Goal: Book appointment/travel/reservation

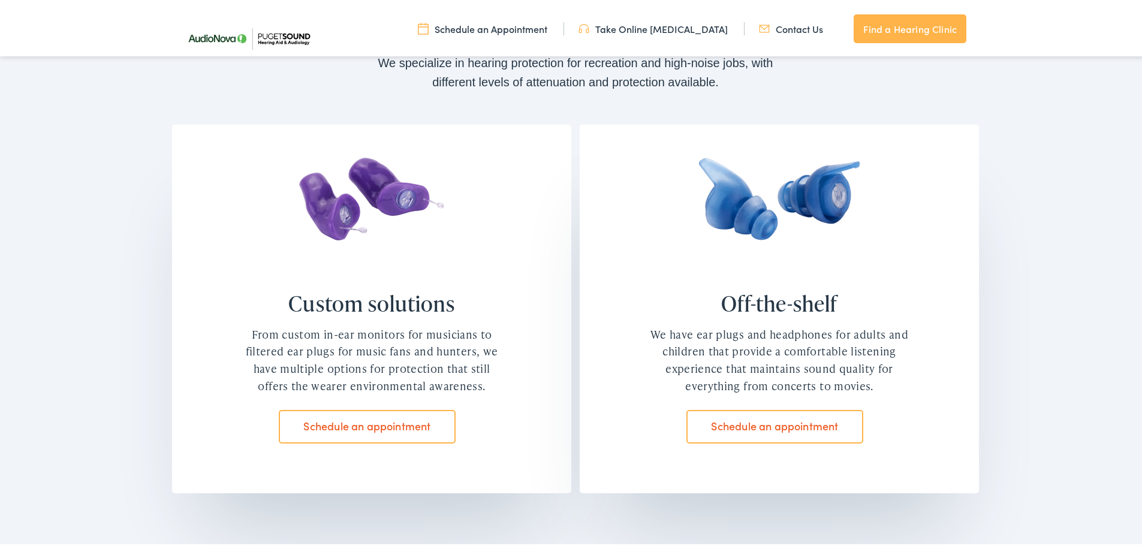
scroll to position [959, 0]
click at [383, 428] on link "Schedule an appointment" at bounding box center [367, 424] width 177 height 34
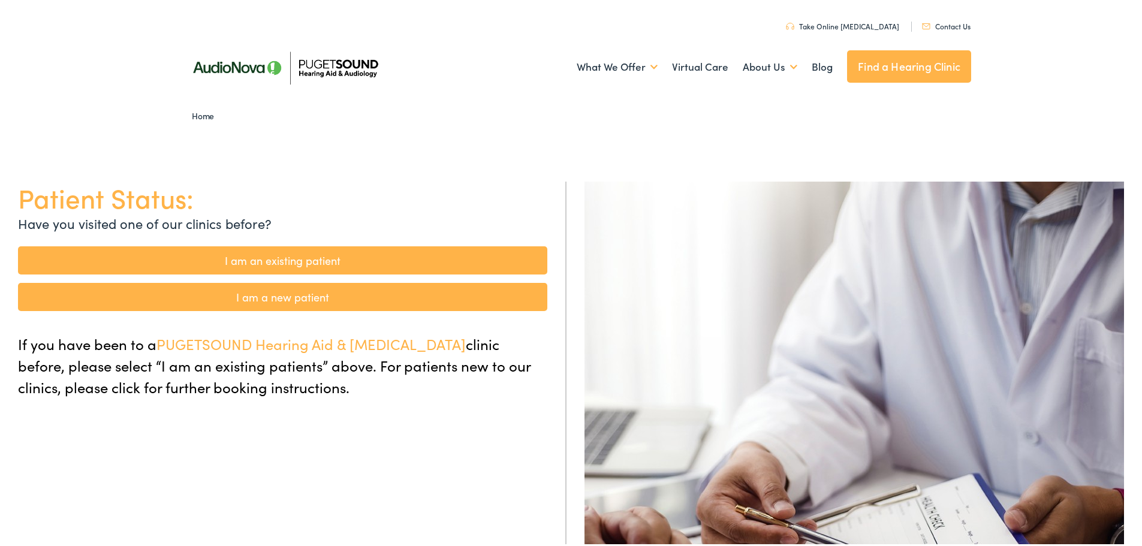
click at [948, 24] on link "Contact Us" at bounding box center [946, 24] width 49 height 10
click at [922, 65] on link "Find a Hearing Clinic" at bounding box center [909, 64] width 124 height 32
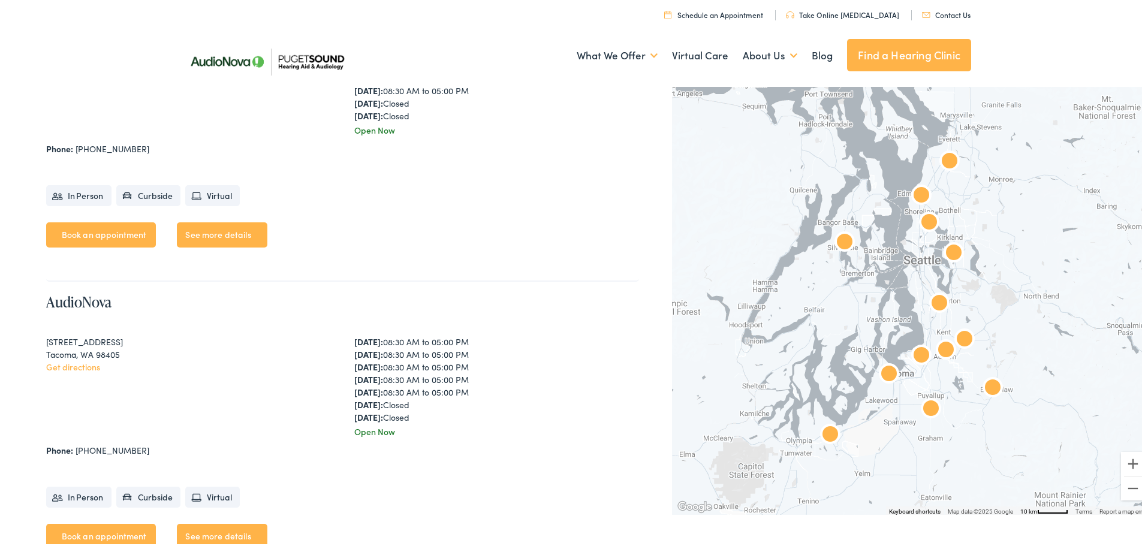
scroll to position [3451, 0]
